Goal: Navigation & Orientation: Find specific page/section

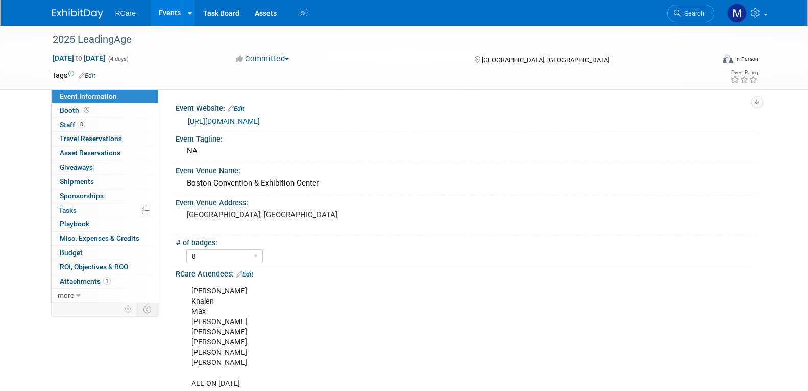
select select "8"
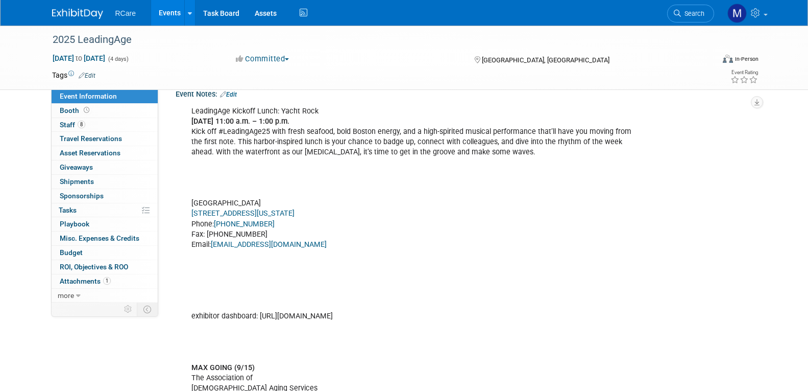
click at [175, 15] on link "Events" at bounding box center [169, 13] width 37 height 26
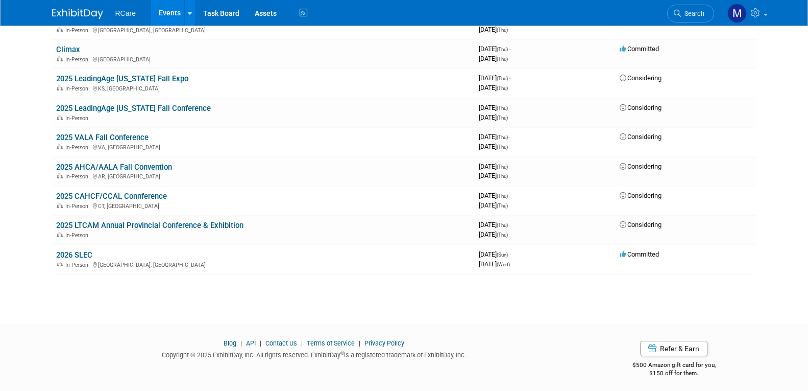
scroll to position [720, 0]
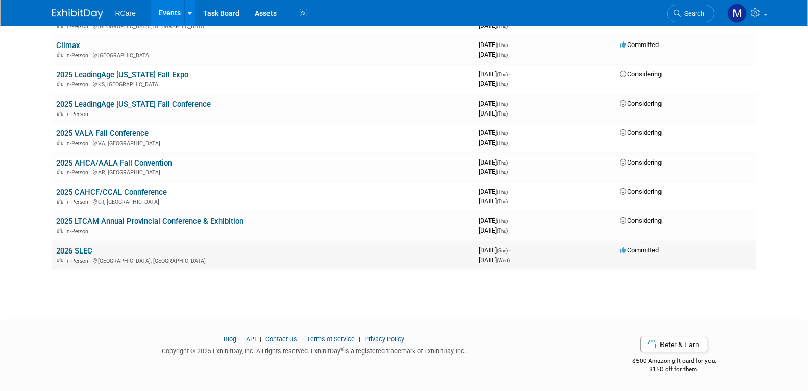
click at [76, 250] on link "2026 SLEC" at bounding box center [74, 250] width 36 height 9
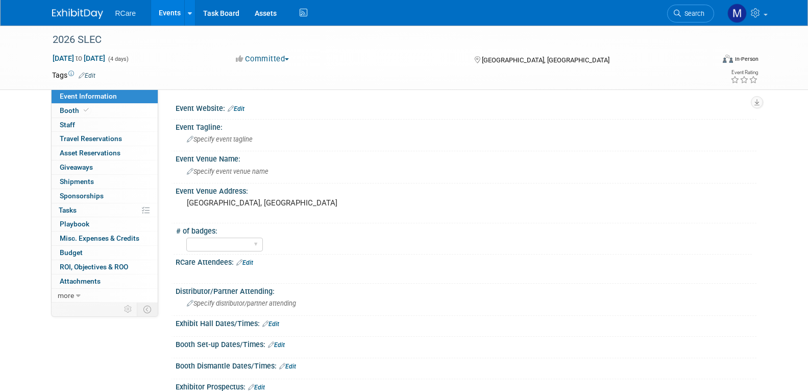
click at [163, 12] on link "Events" at bounding box center [169, 13] width 37 height 26
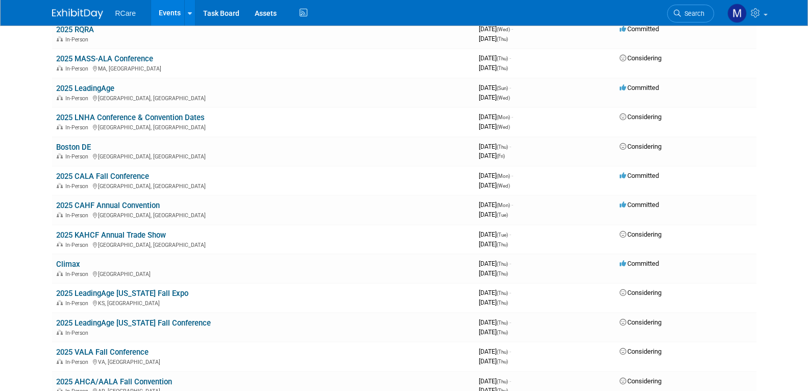
scroll to position [465, 0]
